Goal: Task Accomplishment & Management: Manage account settings

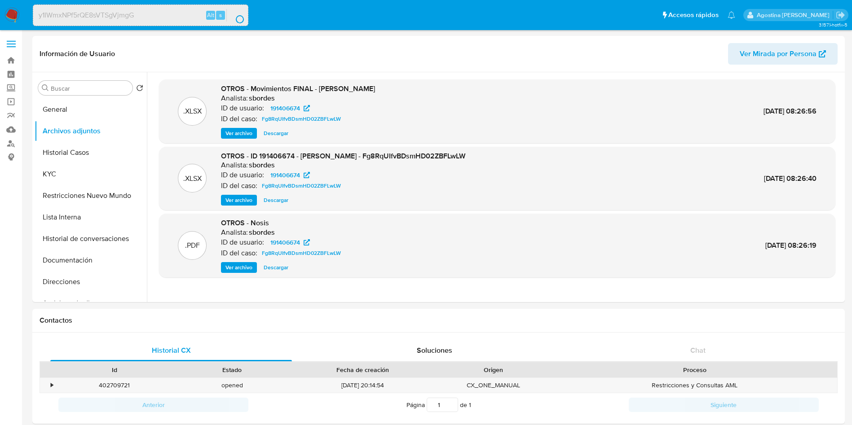
select select "10"
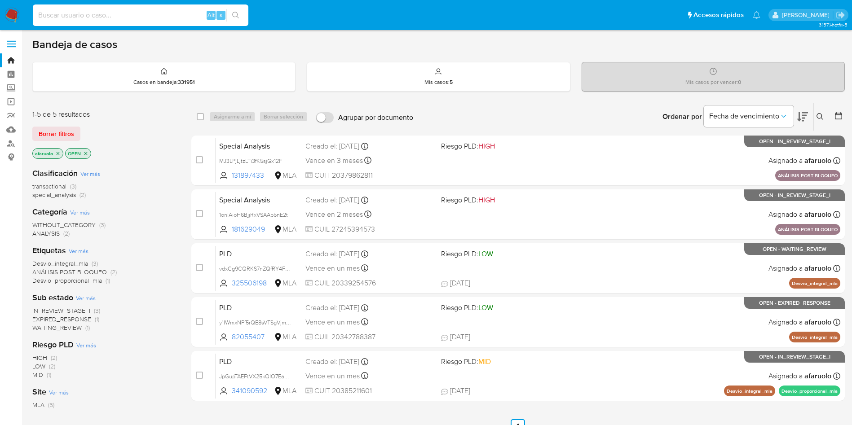
click at [157, 16] on input at bounding box center [141, 15] width 216 height 12
paste input "y1IWmxNPf5rQE8sVTSgVjmgG"
type input "y1IWmxNPf5rQE8sVTSgVjmgG"
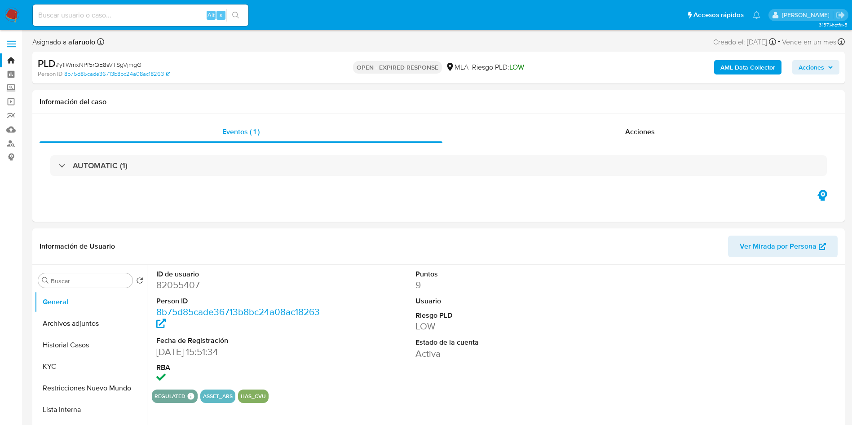
select select "10"
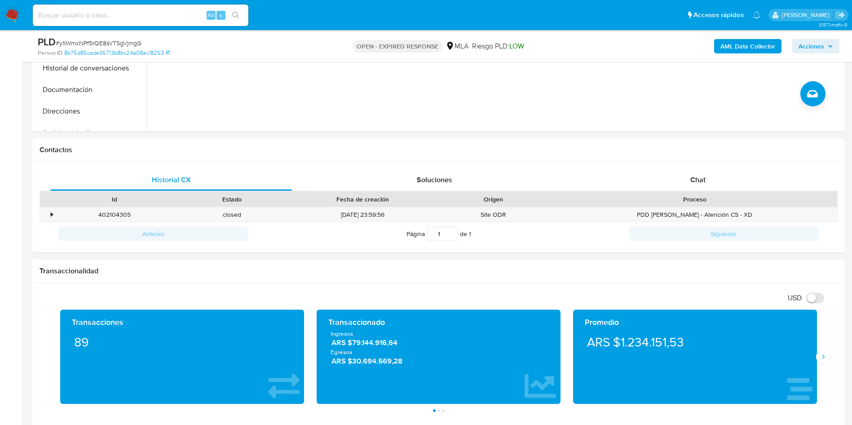
scroll to position [337, 0]
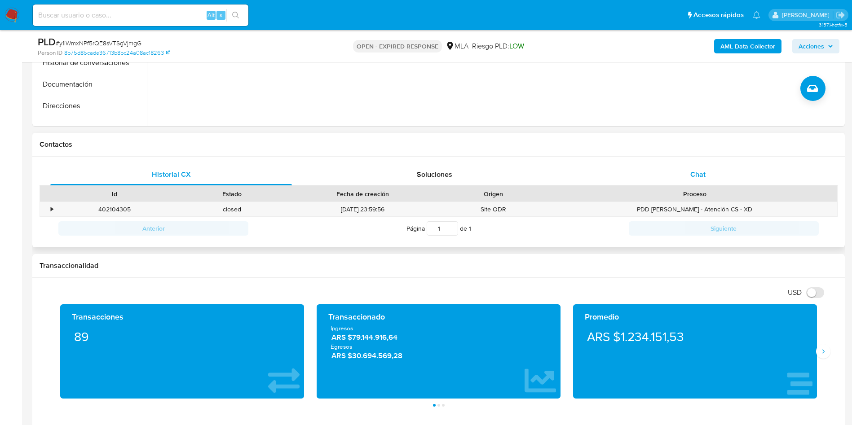
click at [671, 176] on div "Chat" at bounding box center [698, 175] width 242 height 22
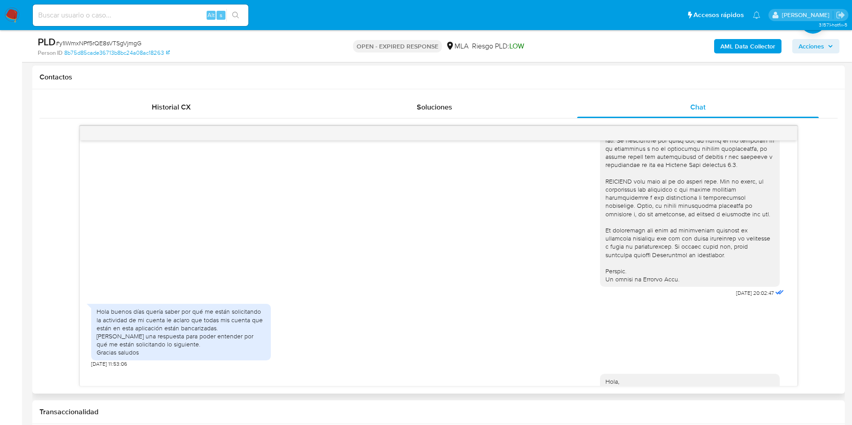
click at [96, 326] on div "Hola buenos días quería saber por qué me están solicitando la actividad de mi c…" at bounding box center [181, 332] width 180 height 56
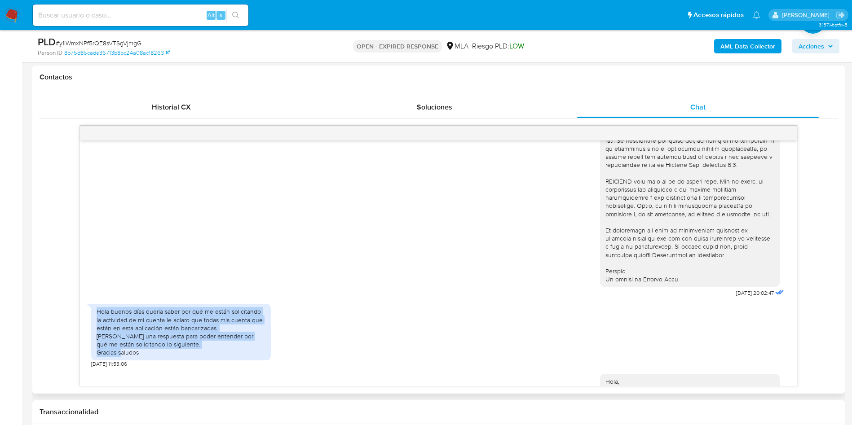
drag, startPoint x: 97, startPoint y: 326, endPoint x: 143, endPoint y: 369, distance: 63.6
click at [143, 357] on div "Hola buenos días quería saber por qué me están solicitando la actividad de mi c…" at bounding box center [181, 332] width 169 height 49
copy div "Hola buenos días quería saber por qué me están solicitando la actividad de mi c…"
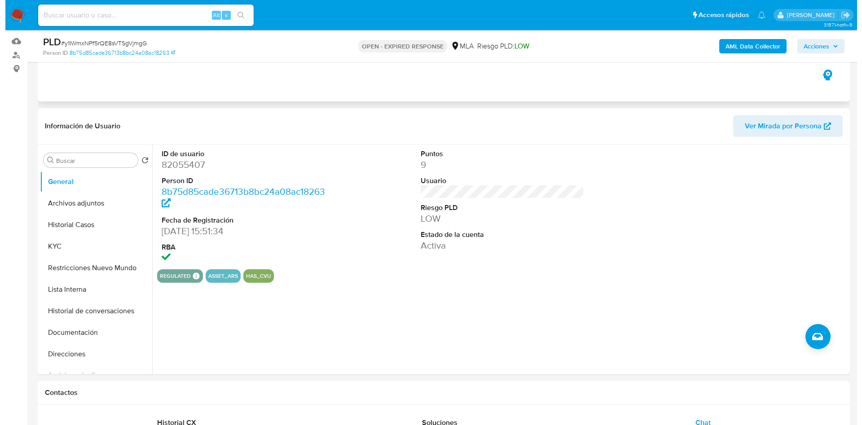
scroll to position [79, 0]
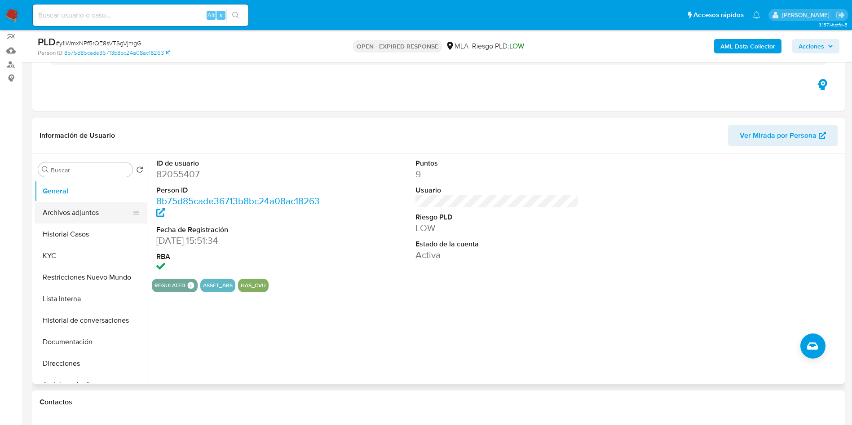
click at [79, 205] on button "Archivos adjuntos" at bounding box center [87, 213] width 105 height 22
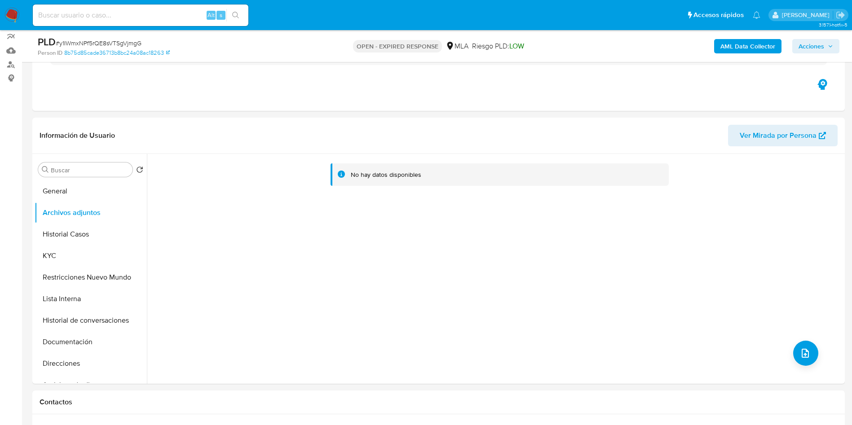
click at [762, 44] on b "AML Data Collector" at bounding box center [747, 46] width 55 height 14
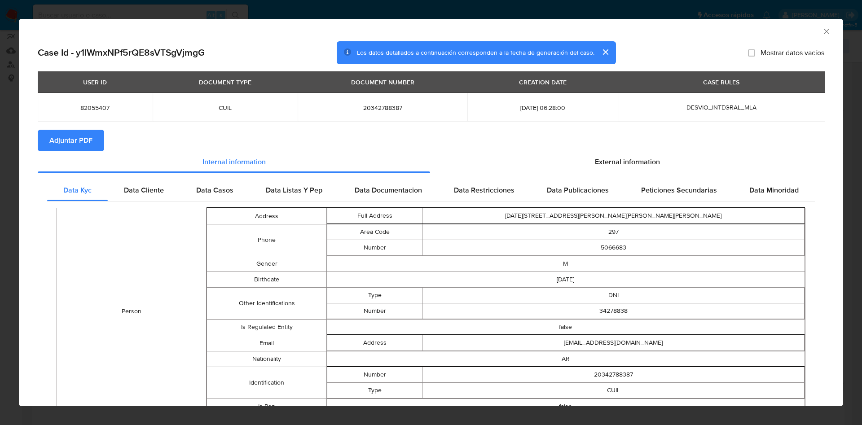
click at [822, 32] on icon "Cerrar ventana" at bounding box center [826, 31] width 9 height 9
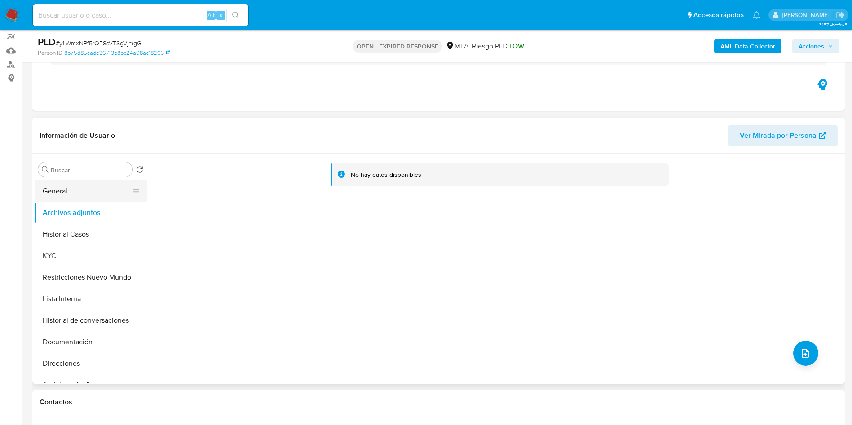
click at [91, 192] on button "General" at bounding box center [87, 192] width 105 height 22
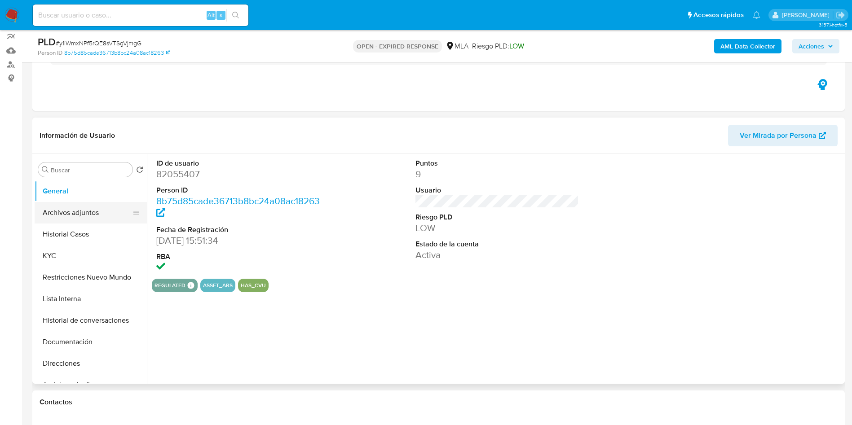
click at [103, 214] on button "Archivos adjuntos" at bounding box center [87, 213] width 105 height 22
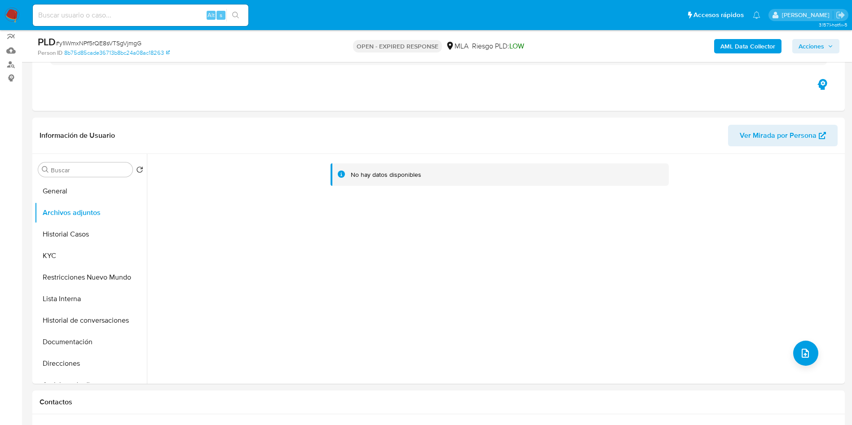
click at [747, 47] on b "AML Data Collector" at bounding box center [747, 46] width 55 height 14
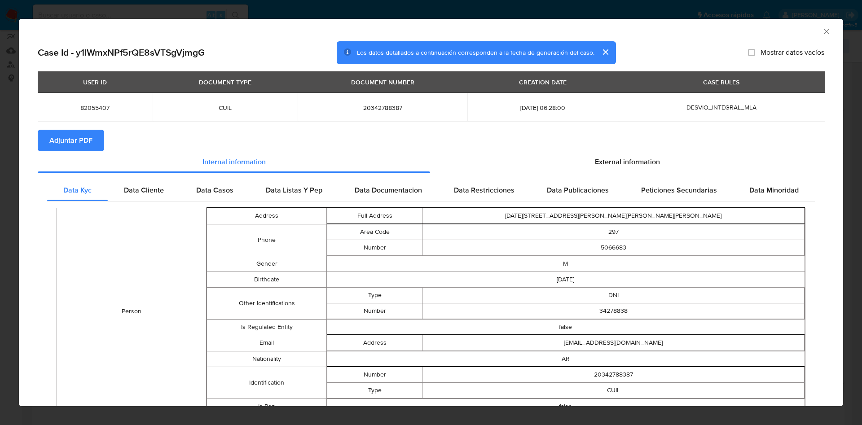
click at [87, 135] on span "Adjuntar PDF" at bounding box center [70, 141] width 43 height 20
click at [822, 32] on icon "Cerrar ventana" at bounding box center [826, 31] width 9 height 9
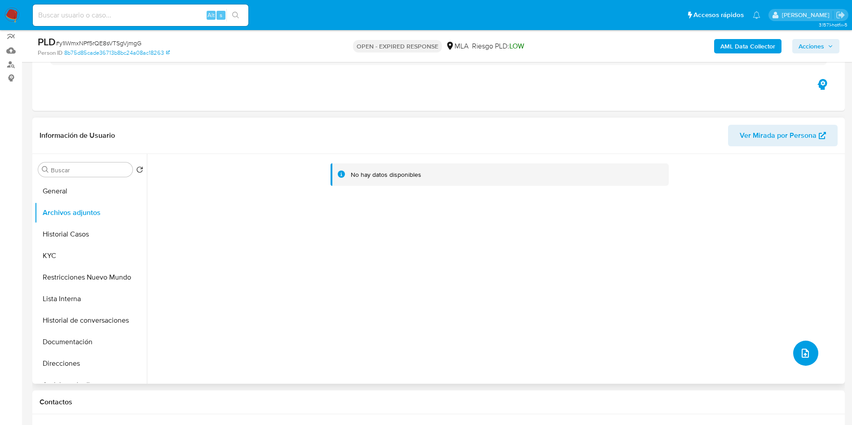
click at [800, 352] on icon "upload-file" at bounding box center [805, 353] width 11 height 11
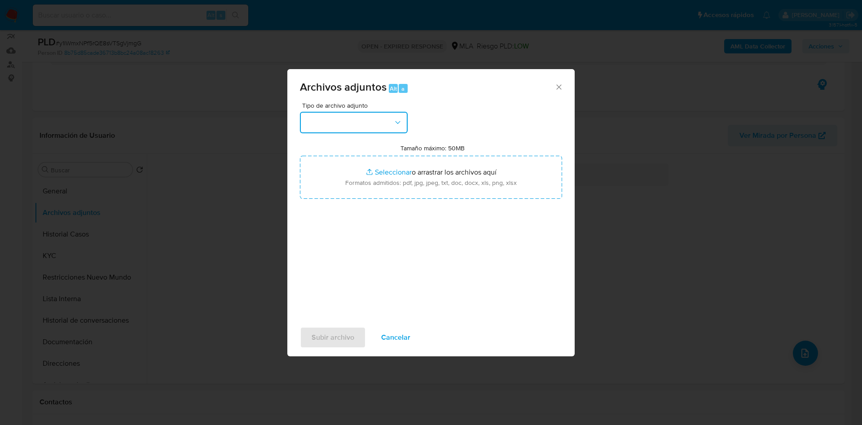
click at [368, 128] on button "button" at bounding box center [354, 123] width 108 height 22
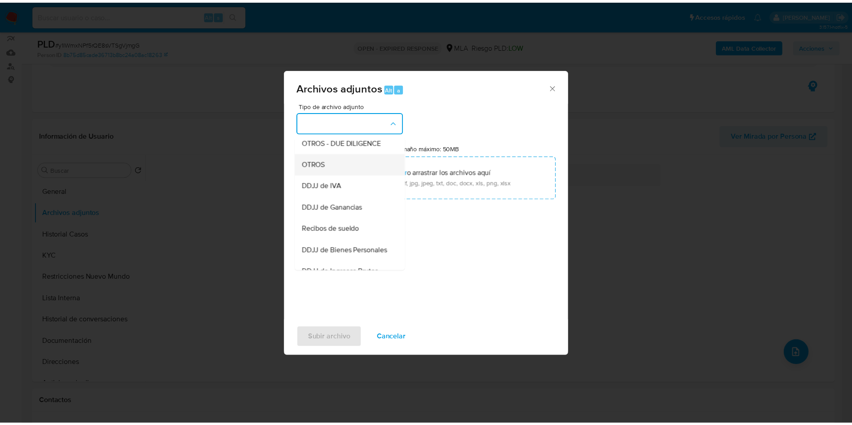
scroll to position [135, 0]
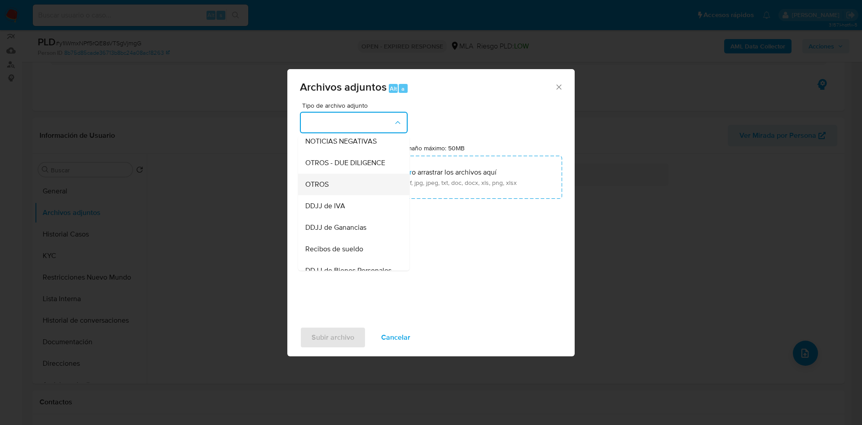
click at [349, 195] on div "OTROS" at bounding box center [351, 185] width 92 height 22
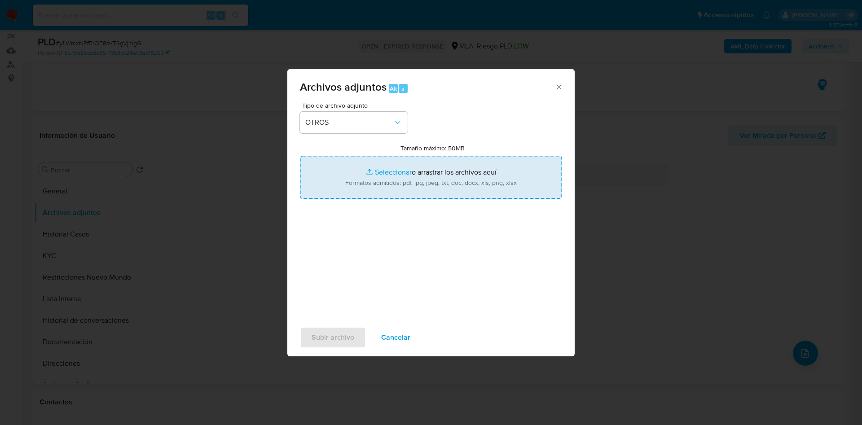
click at [407, 179] on input "Tamaño máximo: 50MB Seleccionar archivos" at bounding box center [431, 177] width 262 height 43
type input "C:\fakepath\Movimientos - Ismael Antonio Parada.xlsx"
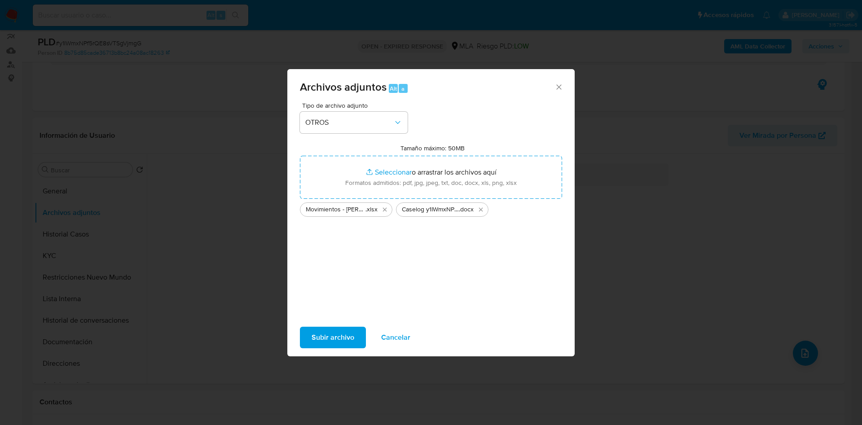
click at [338, 331] on span "Subir archivo" at bounding box center [333, 338] width 43 height 20
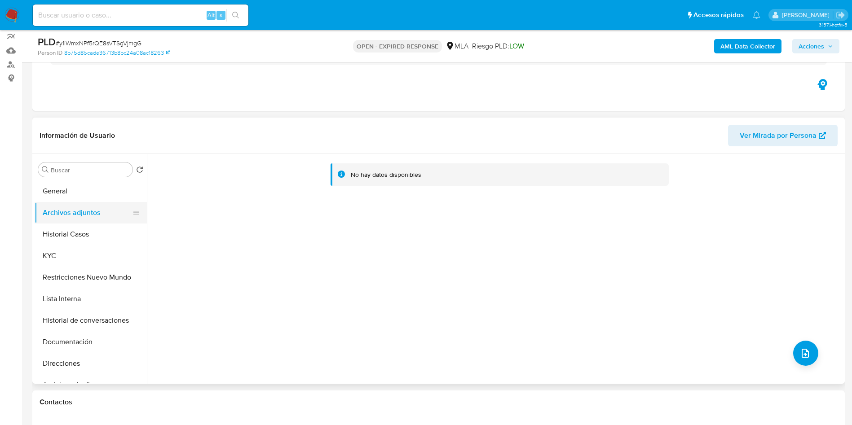
click at [98, 203] on button "Archivos adjuntos" at bounding box center [87, 213] width 105 height 22
click at [92, 196] on button "General" at bounding box center [87, 192] width 105 height 22
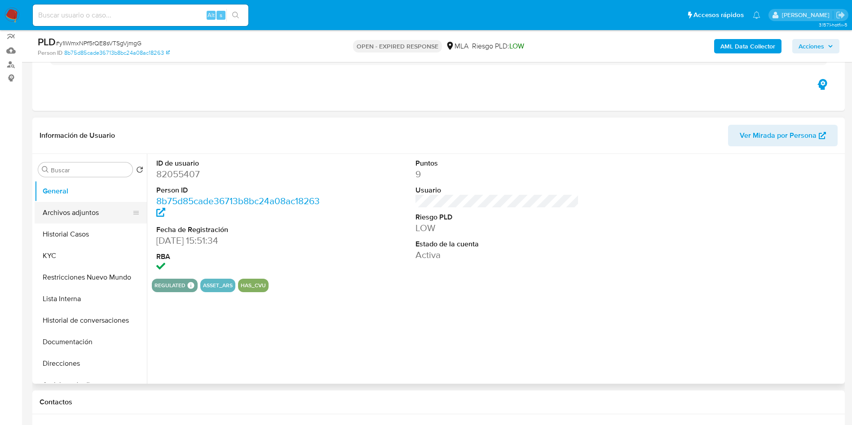
click at [97, 209] on button "Archivos adjuntos" at bounding box center [87, 213] width 105 height 22
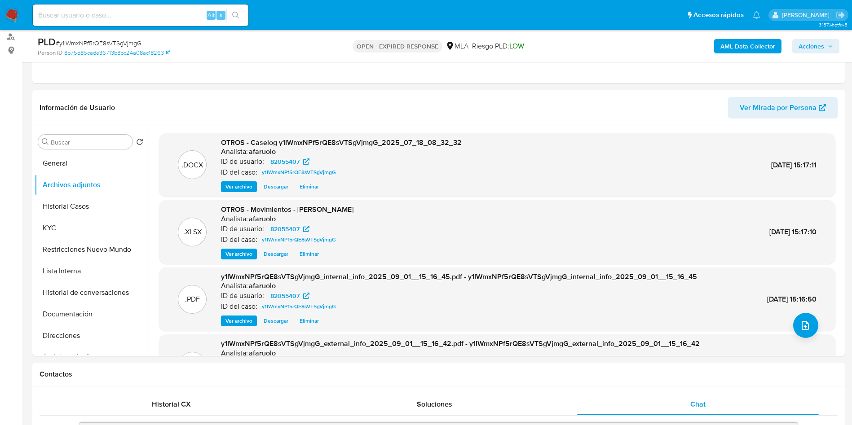
scroll to position [0, 0]
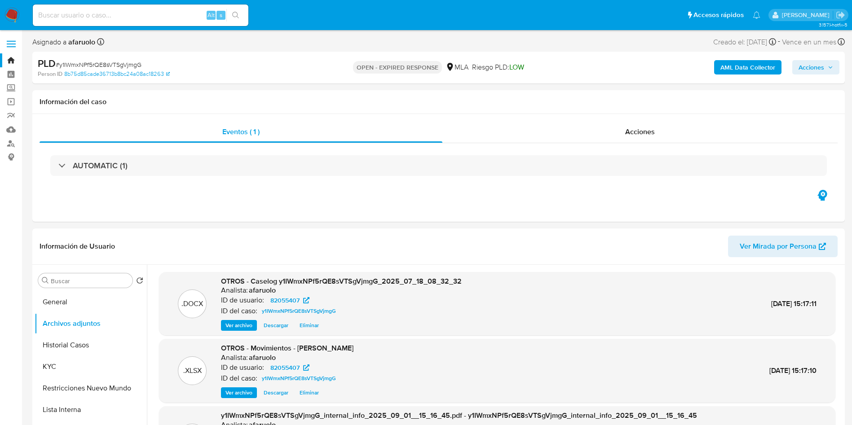
click at [827, 70] on span "Acciones" at bounding box center [816, 67] width 35 height 13
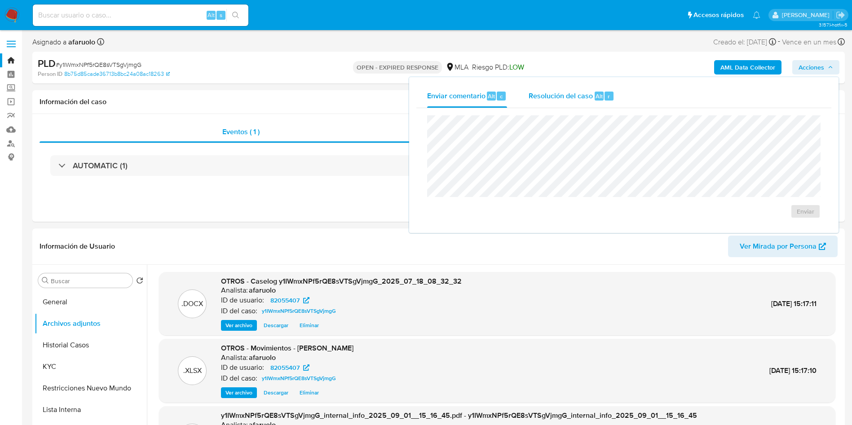
click at [557, 88] on div "Resolución del caso Alt r" at bounding box center [572, 95] width 86 height 23
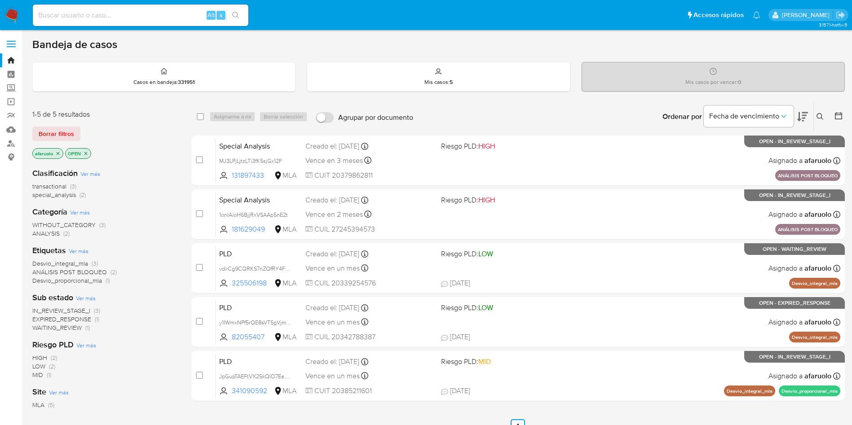
click at [819, 115] on icon at bounding box center [820, 116] width 7 height 7
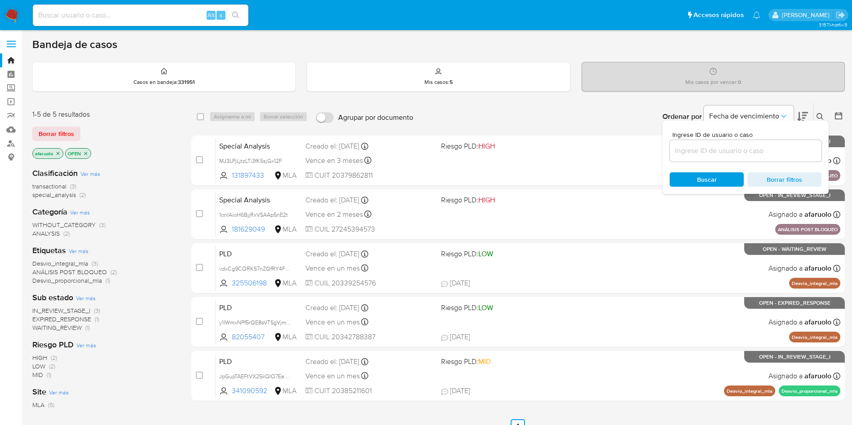
click at [730, 146] on input at bounding box center [746, 151] width 152 height 12
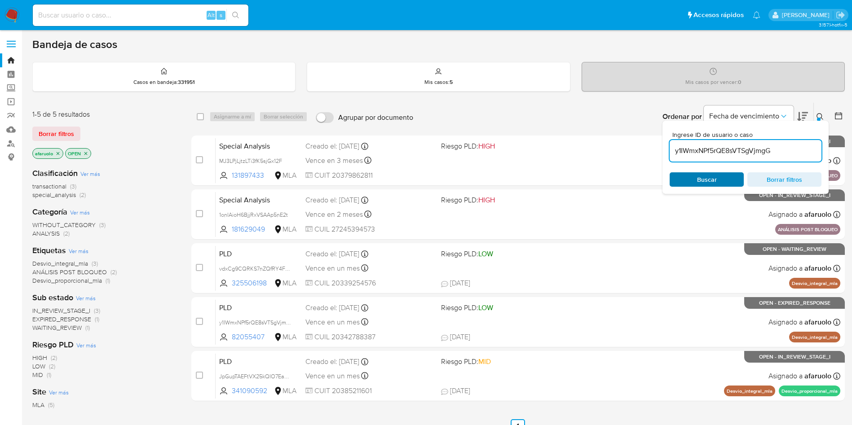
type input "y1IWmxNPf5rQE8sVTSgVjmgG"
click at [700, 179] on span "Buscar" at bounding box center [707, 179] width 20 height 14
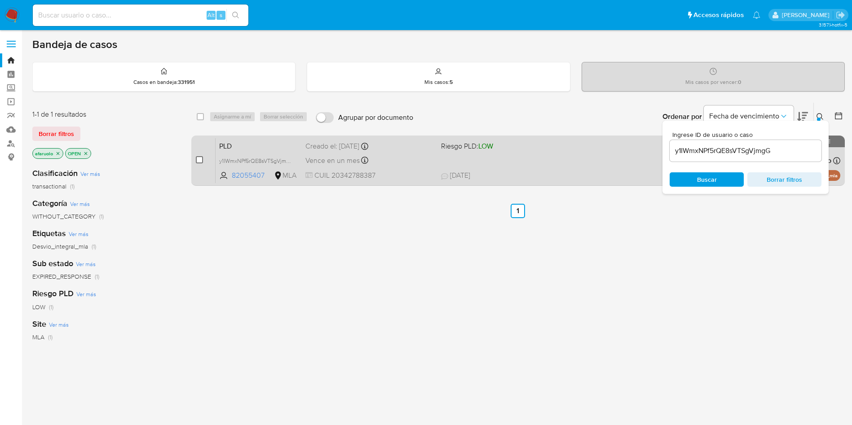
click at [197, 159] on input "checkbox" at bounding box center [199, 159] width 7 height 7
checkbox input "true"
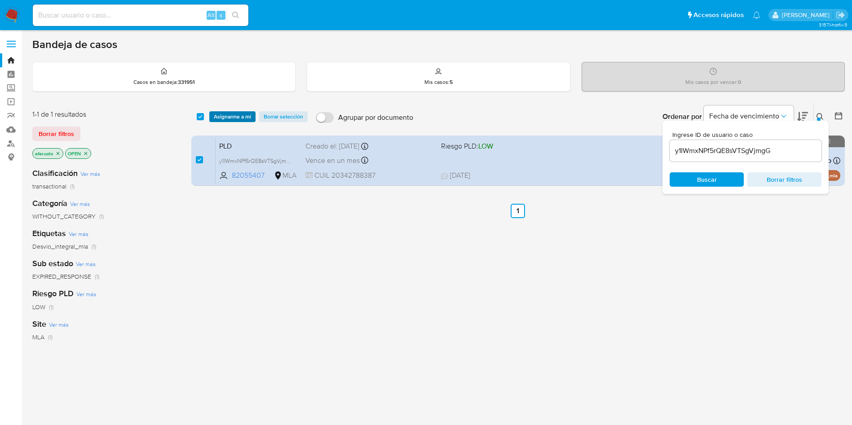
click at [225, 116] on span "Asignarme a mí" at bounding box center [232, 116] width 37 height 9
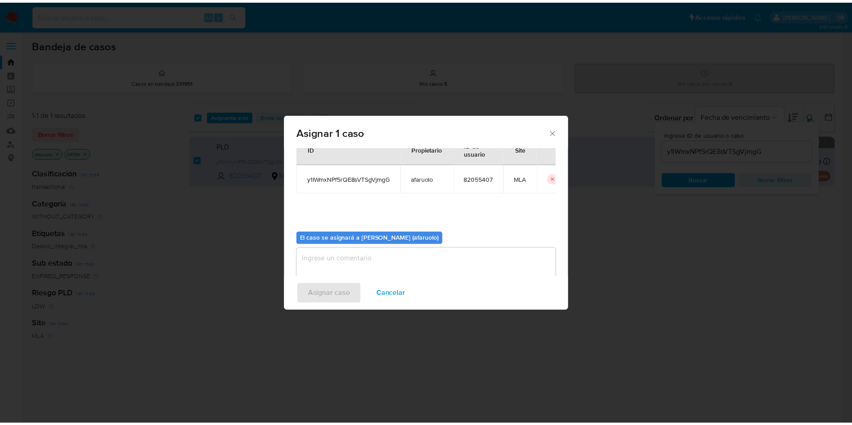
scroll to position [47, 0]
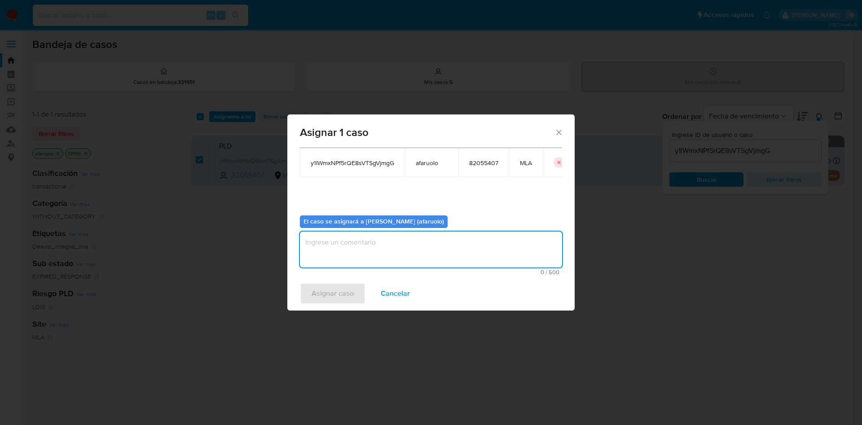
click at [372, 255] on textarea "assign-modal" at bounding box center [431, 250] width 262 height 36
click at [347, 288] on span "Asignar caso" at bounding box center [333, 294] width 42 height 20
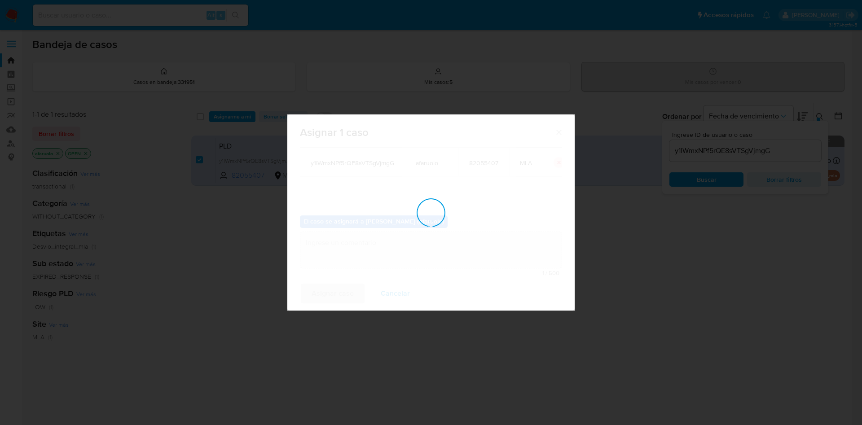
checkbox input "false"
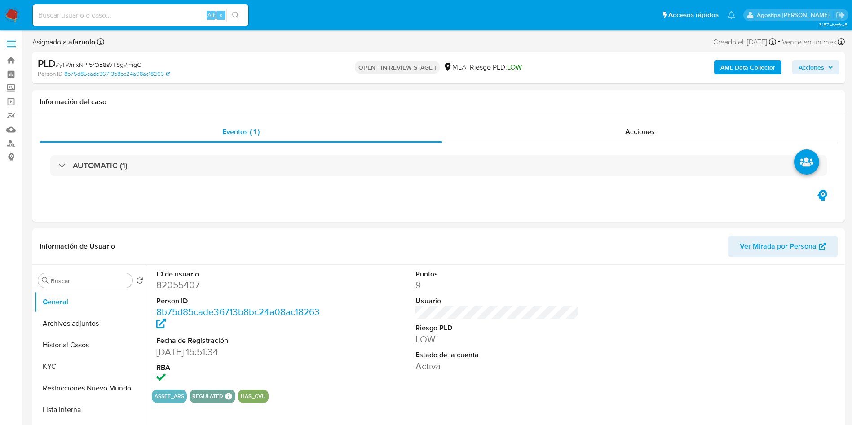
click at [826, 61] on span "Acciones" at bounding box center [816, 67] width 35 height 13
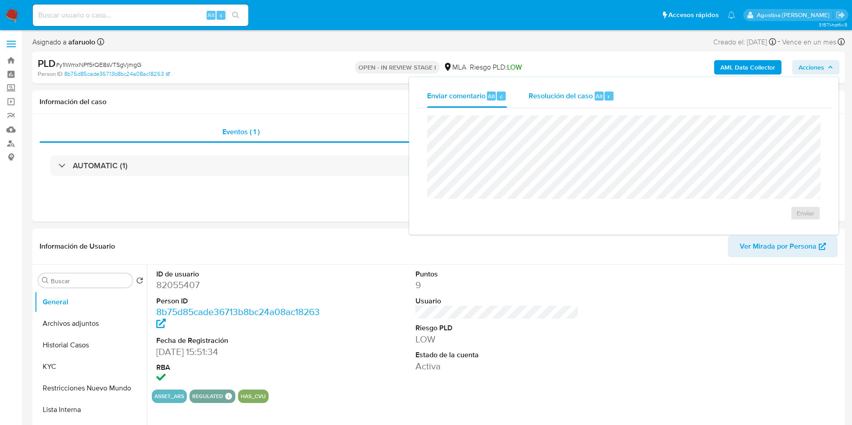
select select "10"
click at [542, 91] on span "Resolución del caso" at bounding box center [561, 96] width 64 height 10
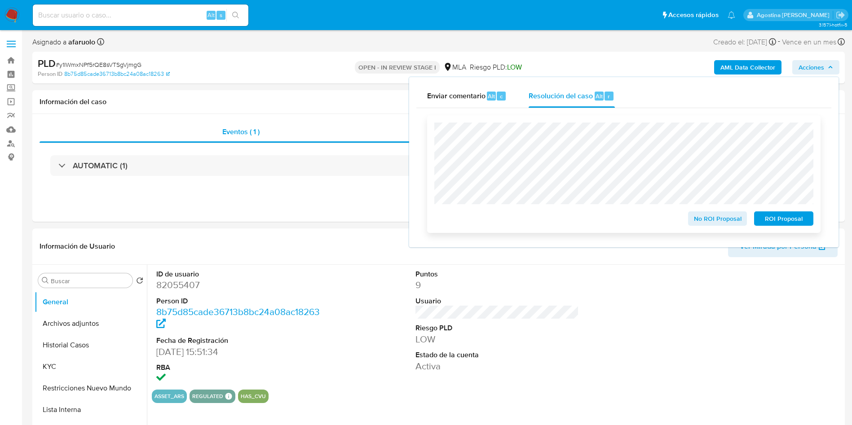
click at [727, 219] on span "No ROI Proposal" at bounding box center [717, 218] width 47 height 13
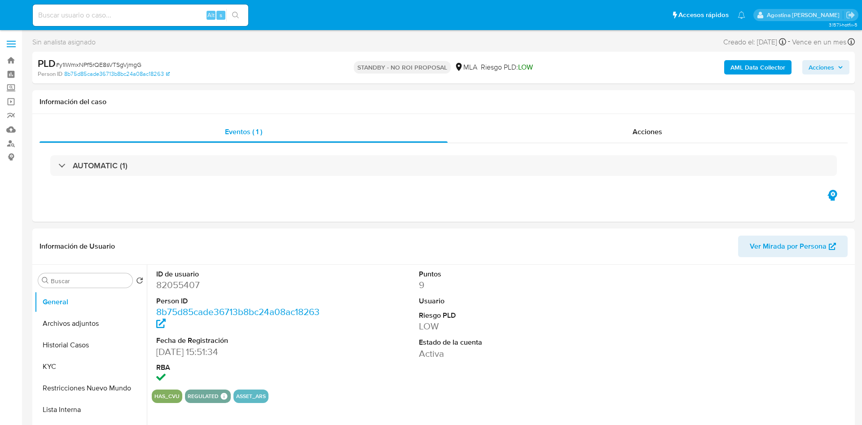
select select "10"
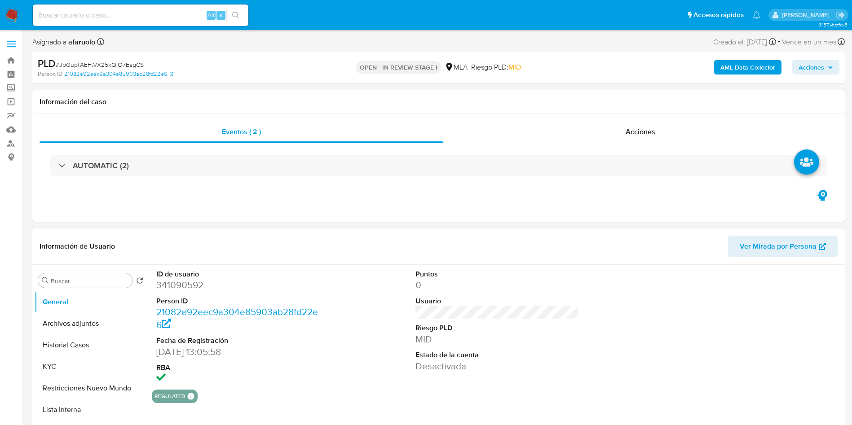
select select "10"
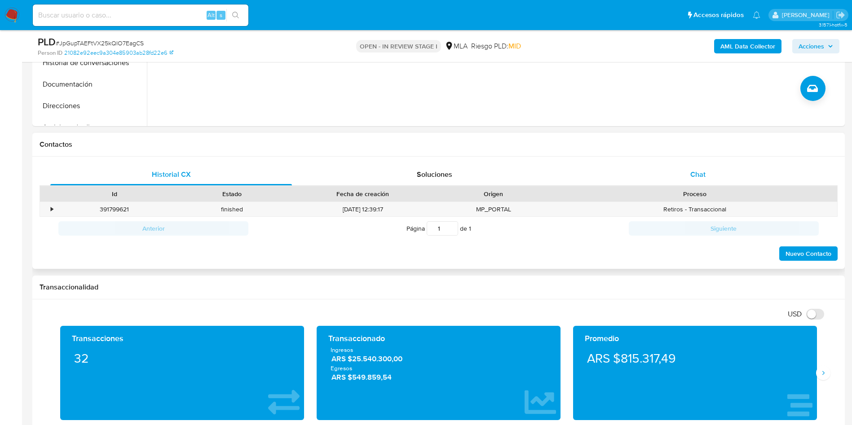
click at [673, 190] on div "Proceso" at bounding box center [695, 194] width 272 height 9
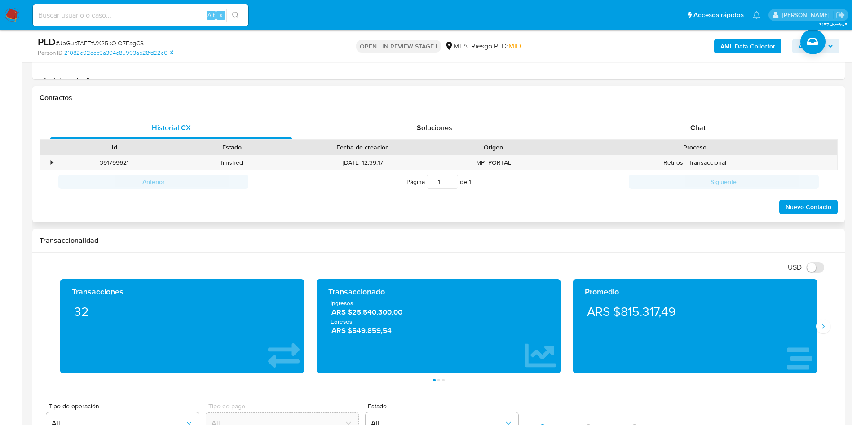
scroll to position [404, 0]
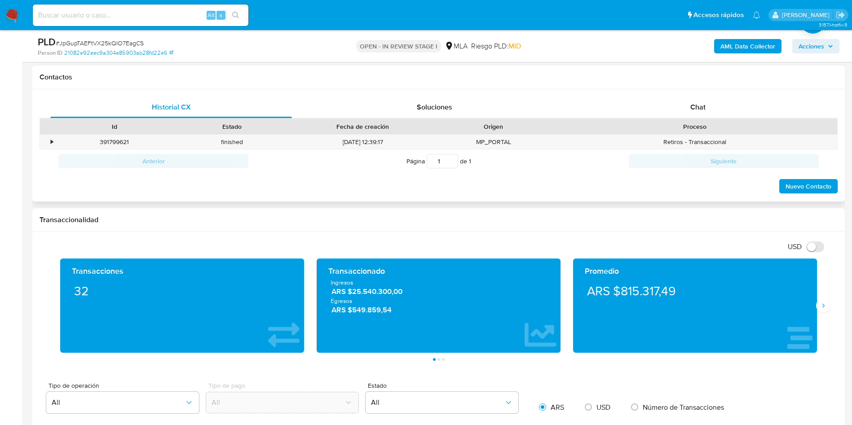
click at [677, 170] on div "Anterior Página 1 de 1 Siguiente" at bounding box center [439, 161] width 798 height 23
click at [679, 108] on div "Chat" at bounding box center [698, 108] width 242 height 22
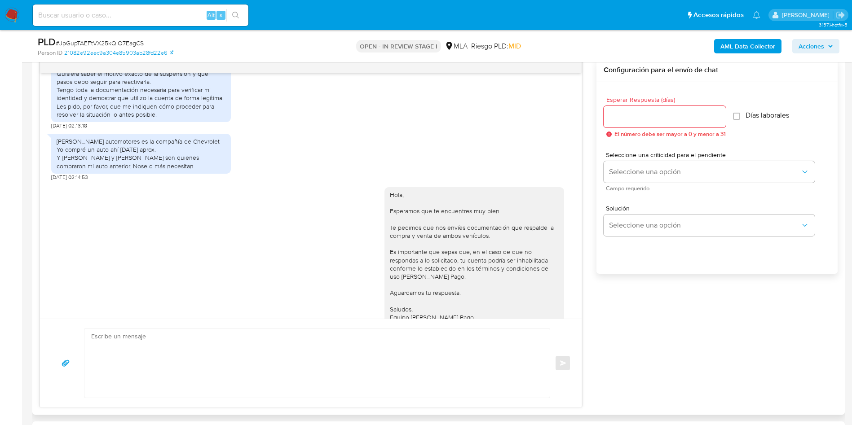
scroll to position [1087, 0]
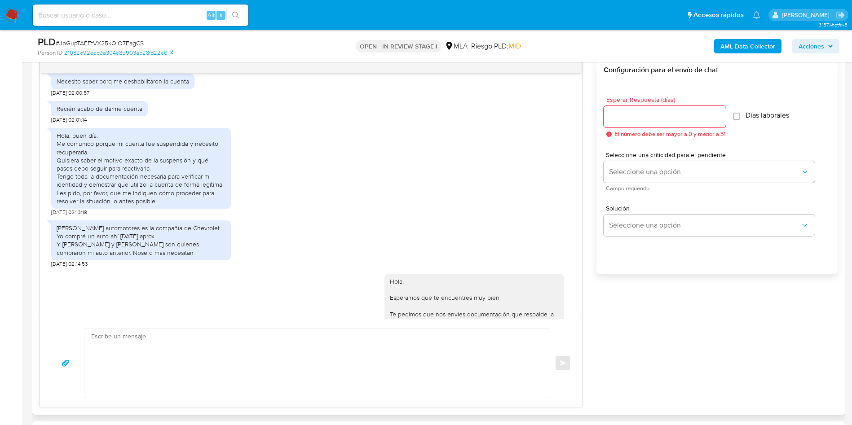
drag, startPoint x: 57, startPoint y: 161, endPoint x: 172, endPoint y: 280, distance: 164.9
click at [172, 280] on div "[DATE] 20:00:30 Hola, Esperamos que te encuentres muy bien. Te consultamos si t…" at bounding box center [311, 196] width 542 height 246
copy div "Hola, buen día. Me comunico porque mi cuenta fue suspendida y necesito recupera…"
